Goal: Navigation & Orientation: Find specific page/section

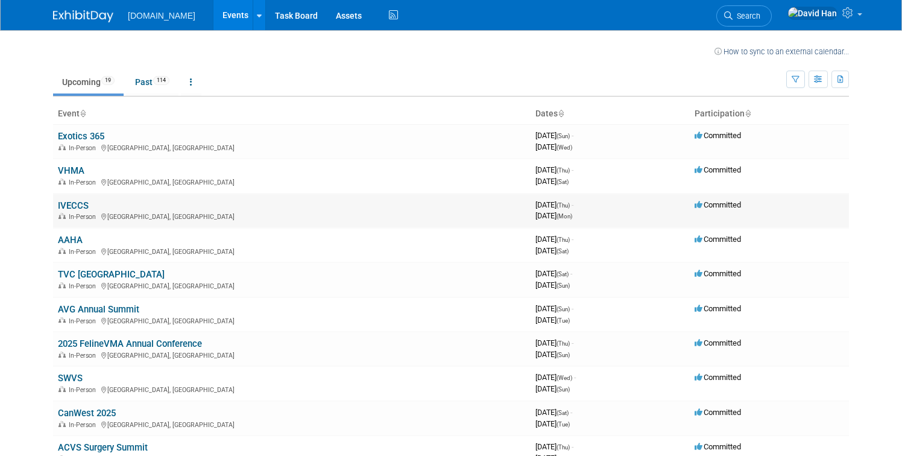
click at [77, 205] on link "IVECCS" at bounding box center [73, 205] width 31 height 11
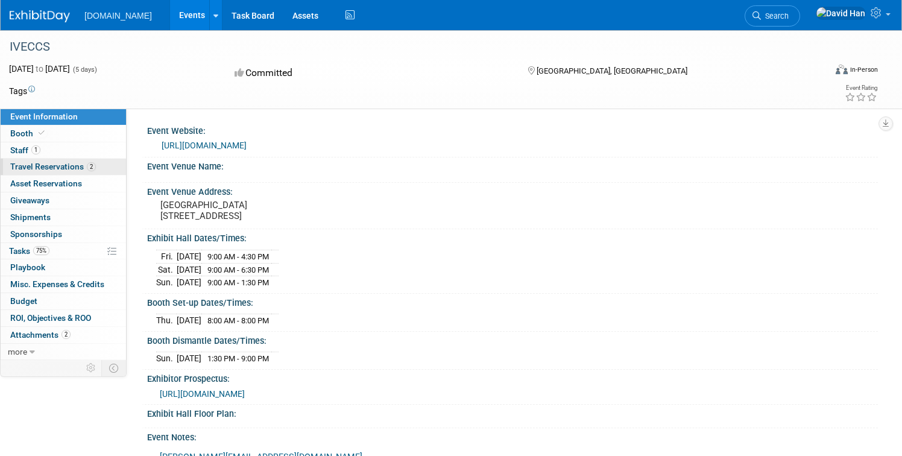
click at [71, 169] on span "Travel Reservations 2" at bounding box center [53, 167] width 86 height 10
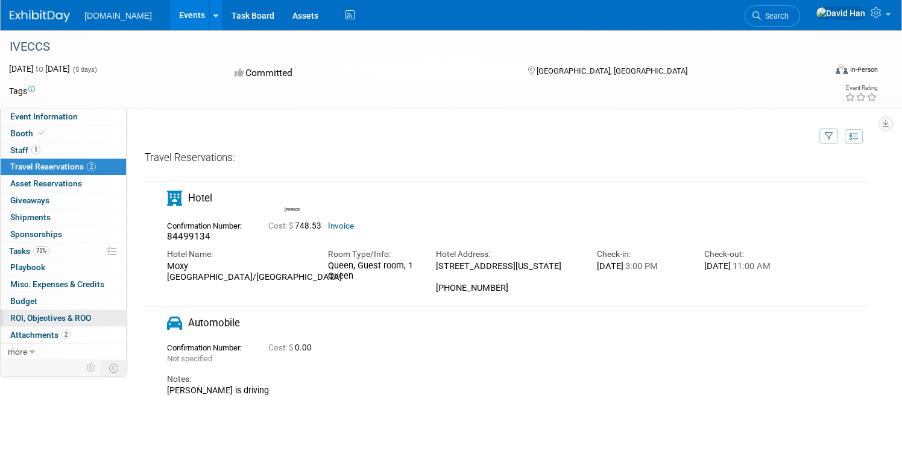
click at [54, 317] on span "ROI, Objectives & ROO 0" at bounding box center [50, 318] width 81 height 10
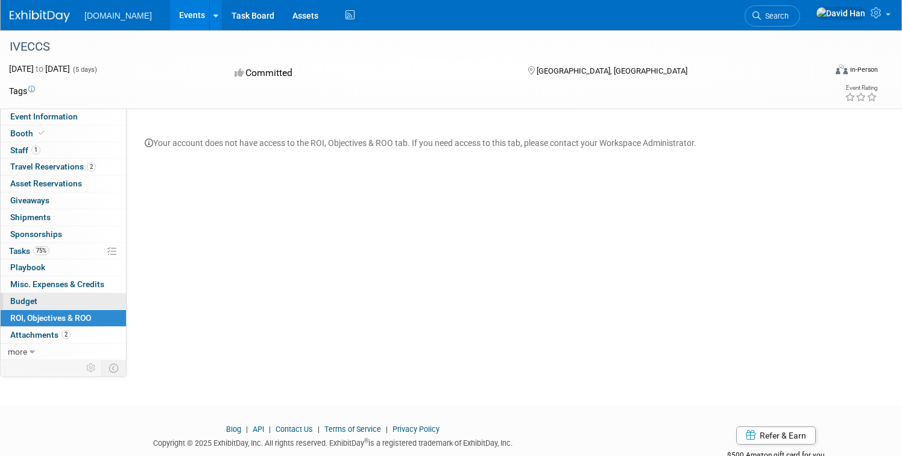
click at [30, 297] on span "Budget" at bounding box center [23, 301] width 27 height 10
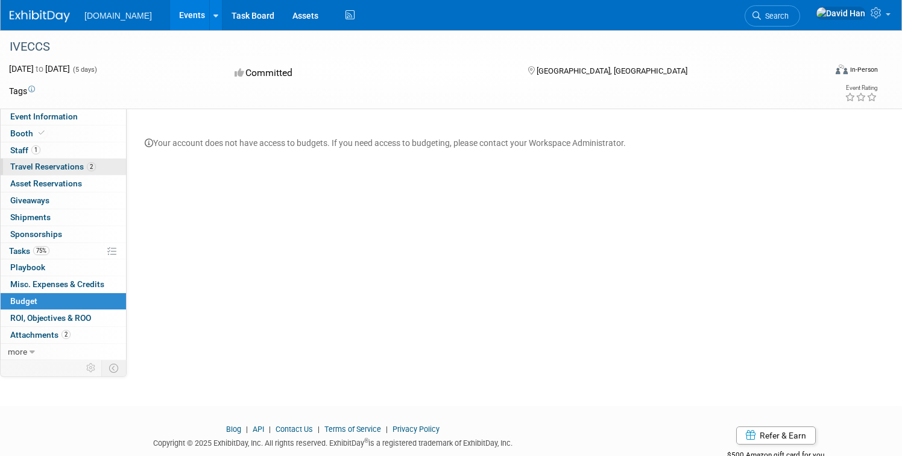
click at [52, 166] on span "Travel Reservations 2" at bounding box center [53, 167] width 86 height 10
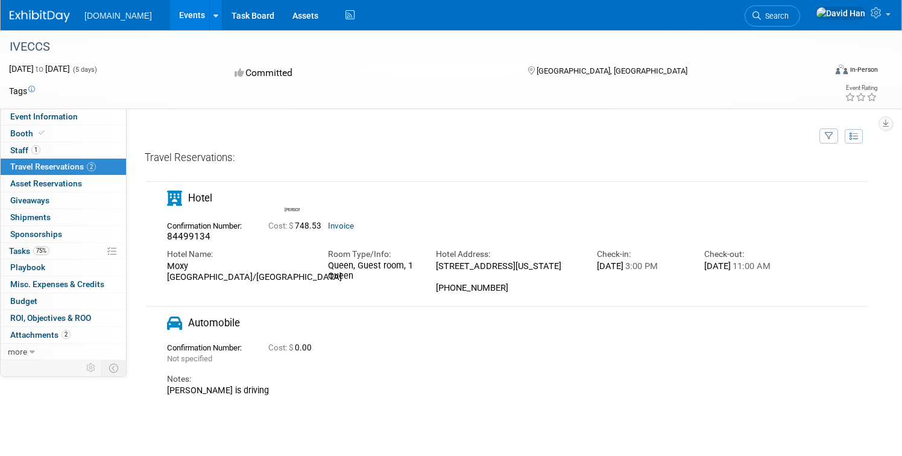
click at [48, 15] on img at bounding box center [40, 16] width 60 height 12
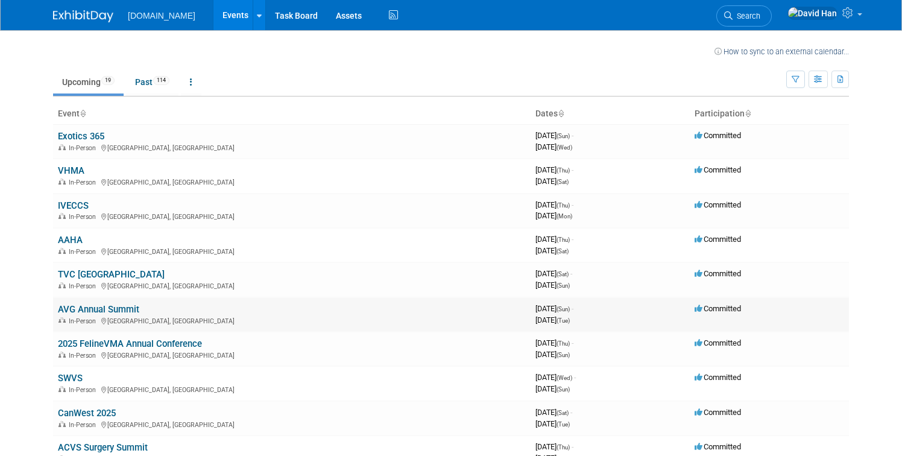
click at [86, 314] on link "AVG Annual Summit" at bounding box center [98, 309] width 81 height 11
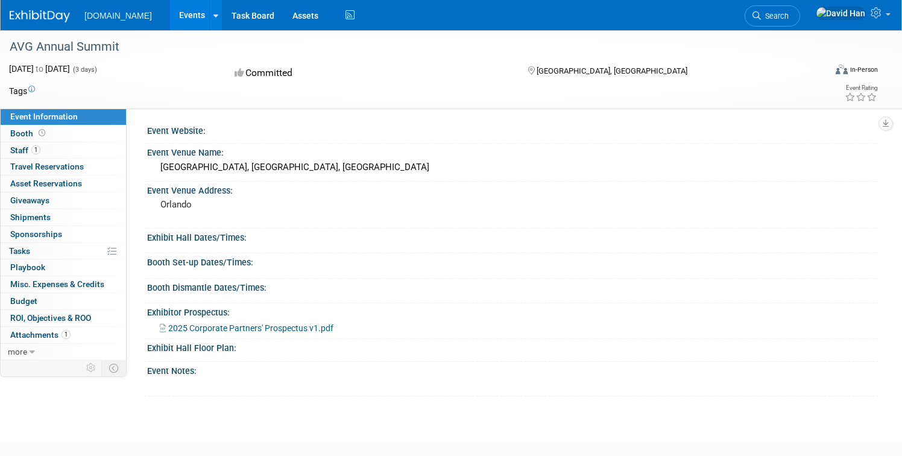
click at [52, 16] on img at bounding box center [40, 16] width 60 height 12
